Goal: Transaction & Acquisition: Purchase product/service

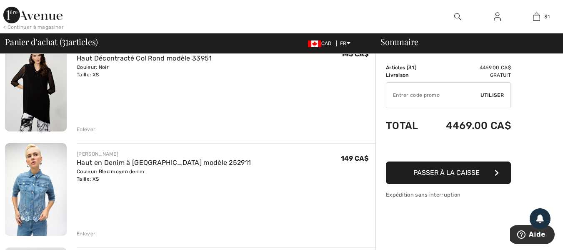
scroll to position [125, 0]
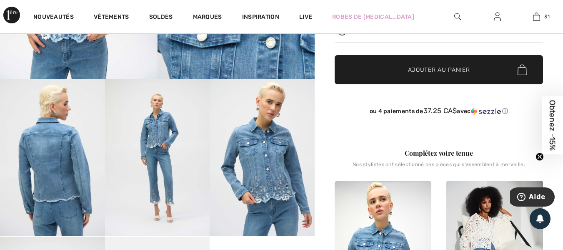
scroll to position [208, 0]
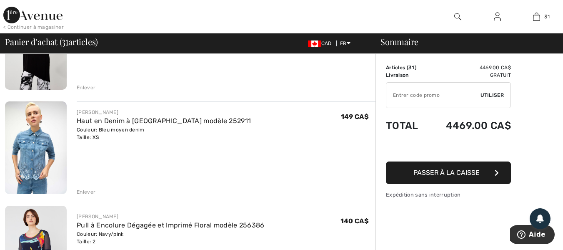
click at [88, 193] on div "Enlever" at bounding box center [86, 192] width 19 height 8
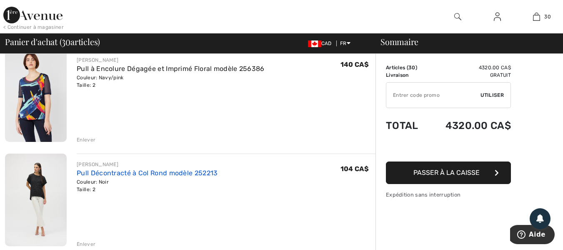
scroll to position [125, 0]
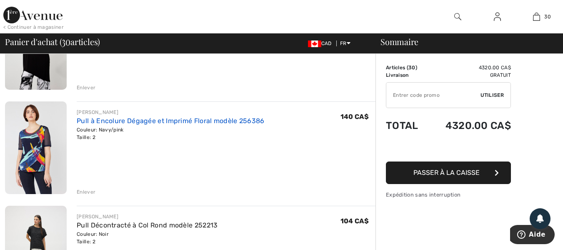
click at [132, 122] on link "Pull à Encolure Dégagée et Imprimé Floral modèle 256386" at bounding box center [171, 121] width 188 height 8
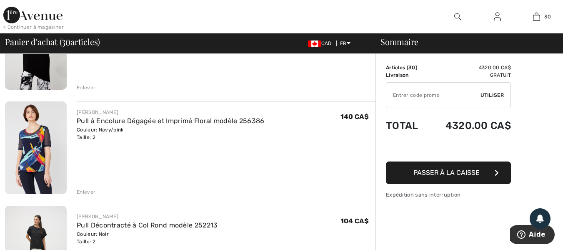
click at [92, 191] on div "Enlever" at bounding box center [86, 192] width 19 height 8
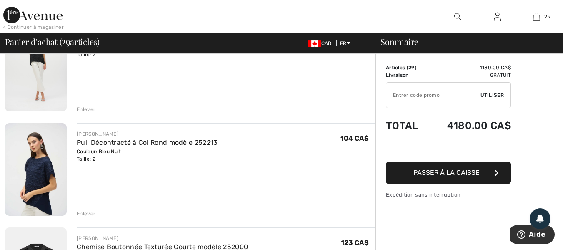
scroll to position [208, 0]
click at [133, 142] on link "Pull Décontracté à Col Rond modèle 252213" at bounding box center [147, 142] width 141 height 8
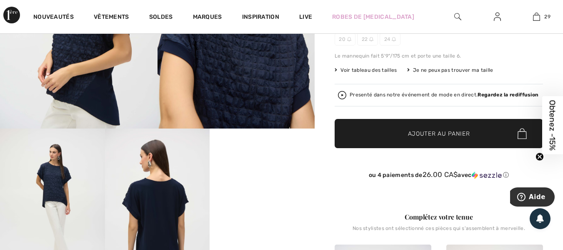
scroll to position [208, 0]
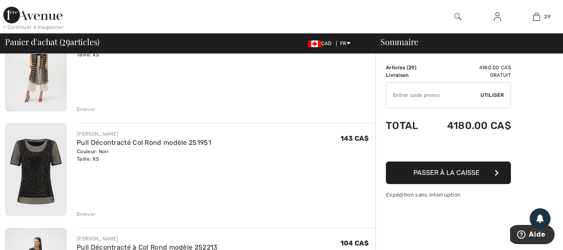
scroll to position [625, 0]
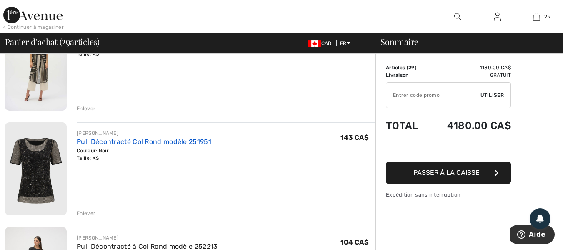
click at [108, 142] on link "Pull Décontracté Col Rond modèle 251951" at bounding box center [144, 142] width 135 height 8
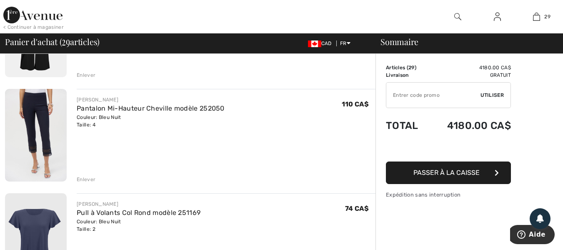
scroll to position [1167, 0]
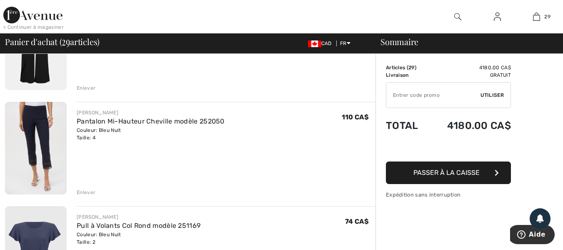
click at [86, 190] on div "Enlever" at bounding box center [86, 192] width 19 height 8
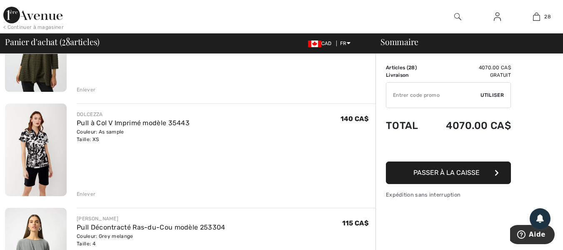
scroll to position [2625, 0]
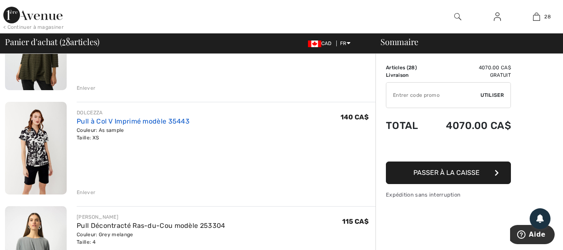
click at [102, 120] on link "Pull à Col V Imprimé modèle 35443" at bounding box center [133, 121] width 113 height 8
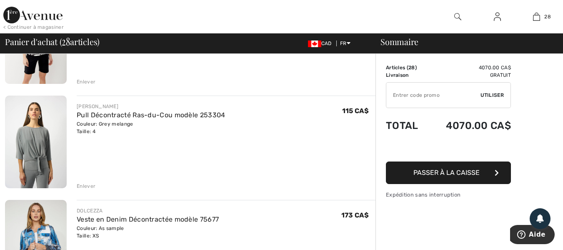
scroll to position [2750, 0]
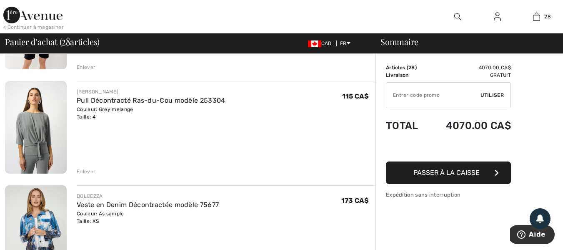
click at [86, 172] on div "Enlever" at bounding box center [86, 172] width 19 height 8
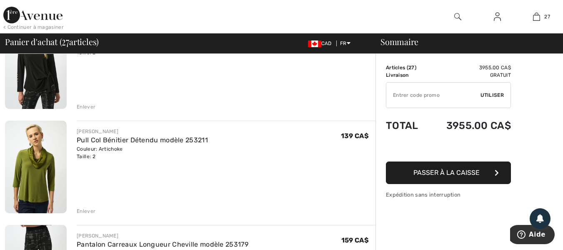
scroll to position [1792, 0]
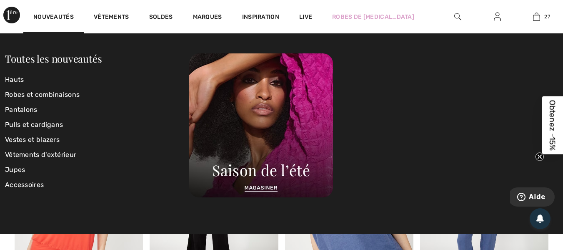
click at [500, 113] on div at bounding box center [373, 125] width 369 height 144
click at [63, 62] on link "Toutes les nouveautés" at bounding box center [53, 58] width 97 height 13
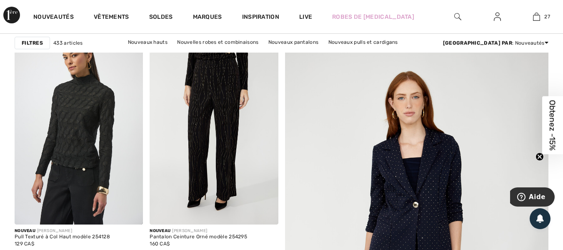
scroll to position [83, 0]
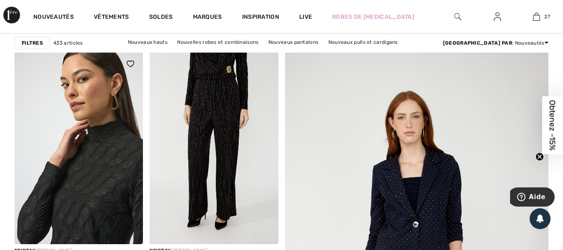
click at [100, 155] on img at bounding box center [79, 147] width 128 height 193
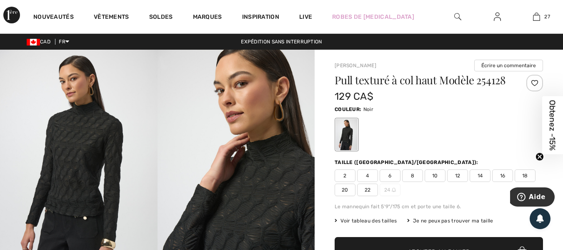
click at [368, 178] on span "4" at bounding box center [367, 175] width 21 height 13
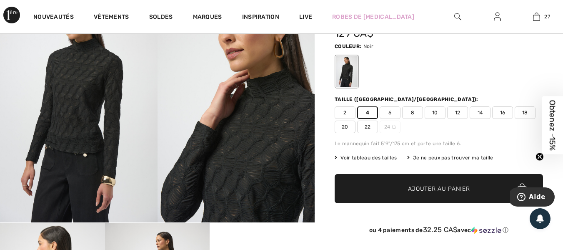
scroll to position [83, 0]
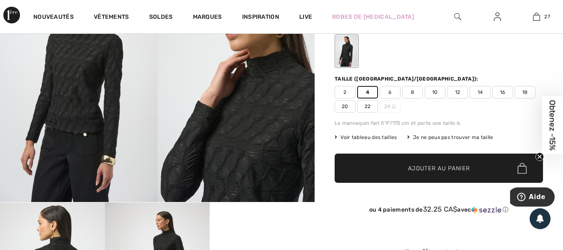
click at [440, 174] on span "✔ Ajouté au panier Ajouter au panier" at bounding box center [439, 167] width 208 height 29
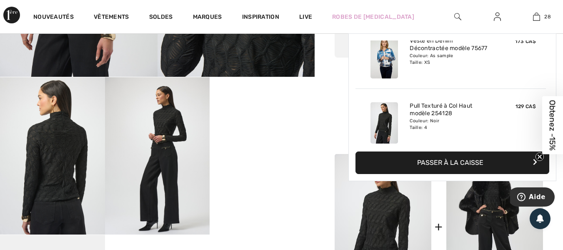
scroll to position [1716, 0]
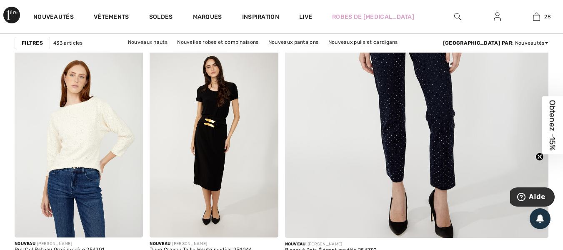
scroll to position [333, 0]
